Goal: Task Accomplishment & Management: Use online tool/utility

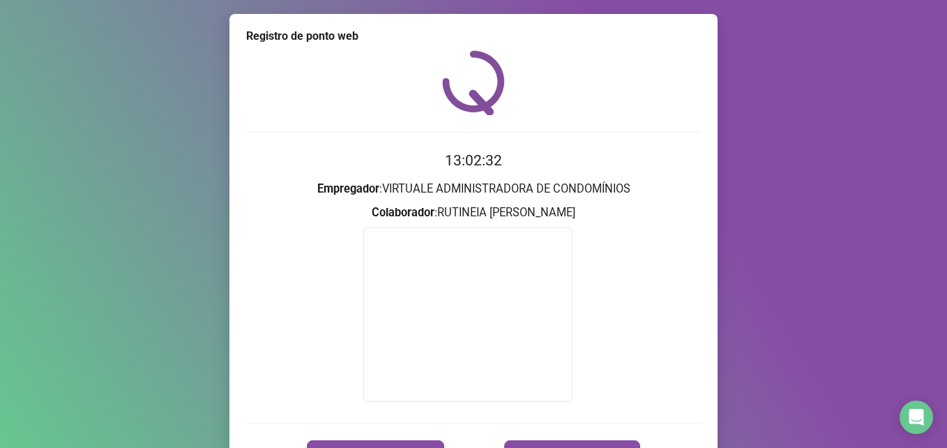
scroll to position [82, 0]
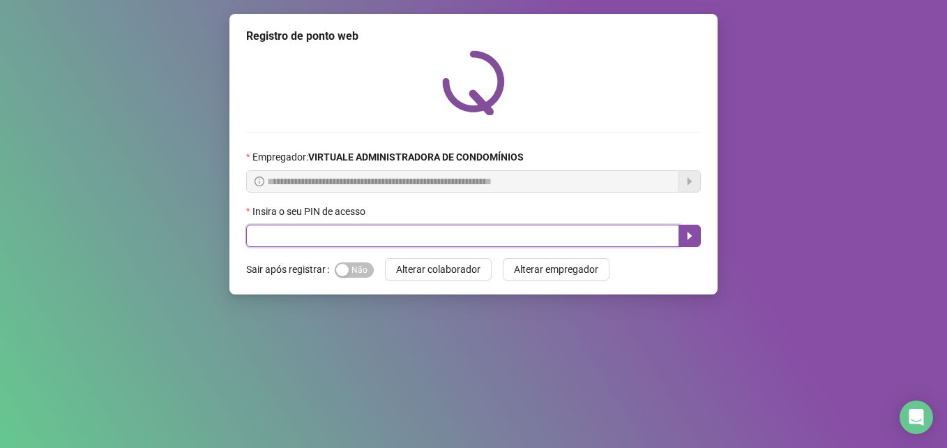
click at [273, 241] on input "text" at bounding box center [462, 236] width 433 height 22
type input "*****"
click at [692, 244] on button "button" at bounding box center [690, 236] width 22 height 22
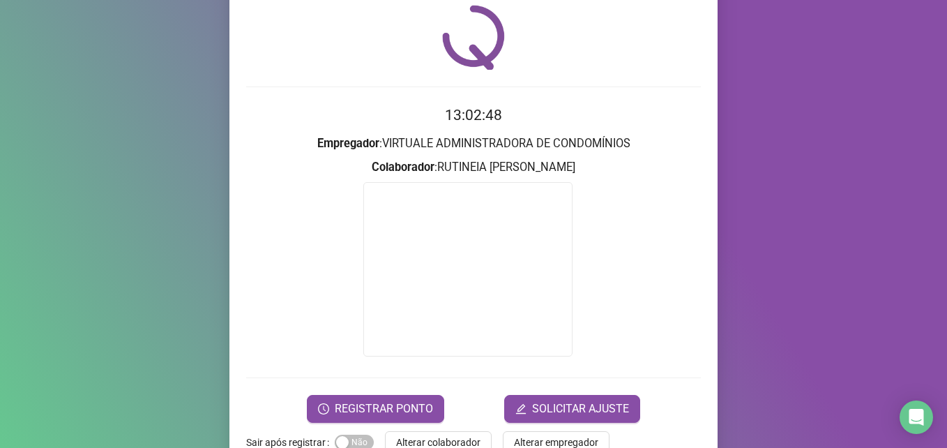
scroll to position [82, 0]
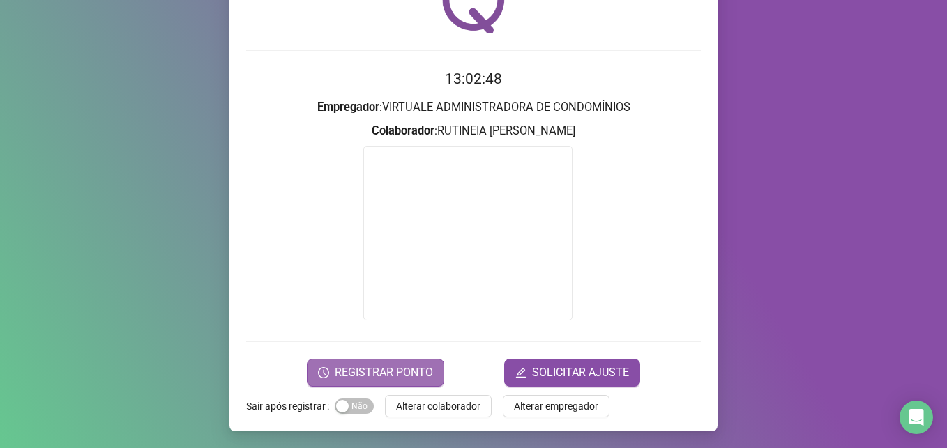
click at [414, 375] on span "REGISTRAR PONTO" at bounding box center [384, 372] width 98 height 17
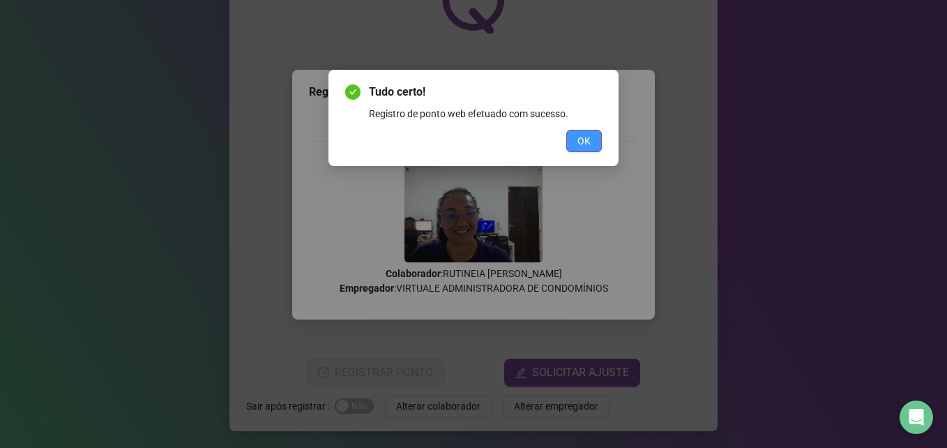
click at [586, 142] on span "OK" at bounding box center [583, 140] width 13 height 15
